Goal: Navigation & Orientation: Find specific page/section

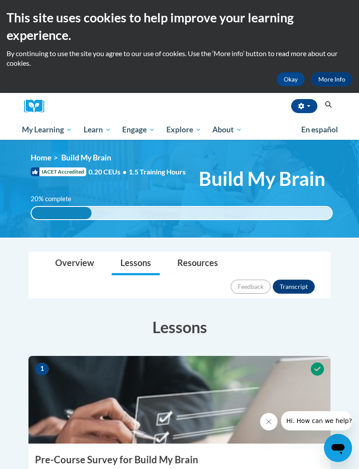
click at [37, 111] on img at bounding box center [37, 107] width 26 height 14
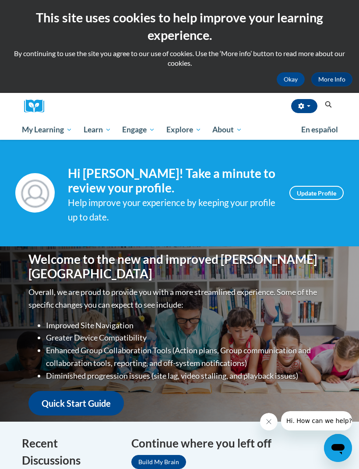
click at [330, 193] on link "Update Profile" at bounding box center [317, 193] width 54 height 14
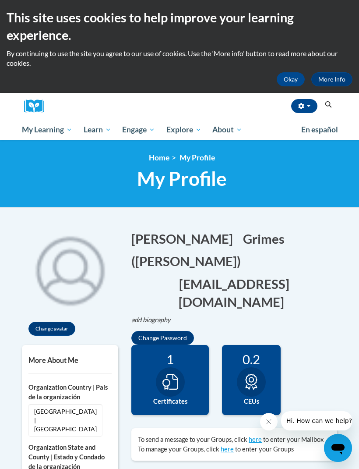
click at [312, 106] on button "button" at bounding box center [305, 106] width 26 height 14
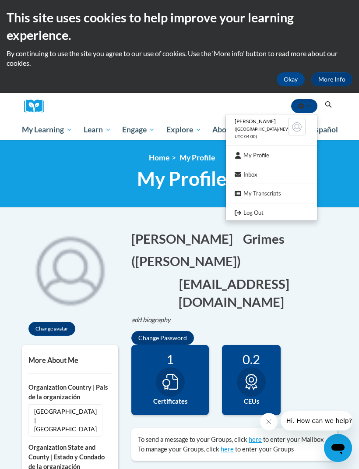
click at [266, 209] on link "Log Out" at bounding box center [271, 212] width 91 height 11
